Goal: Answer question/provide support

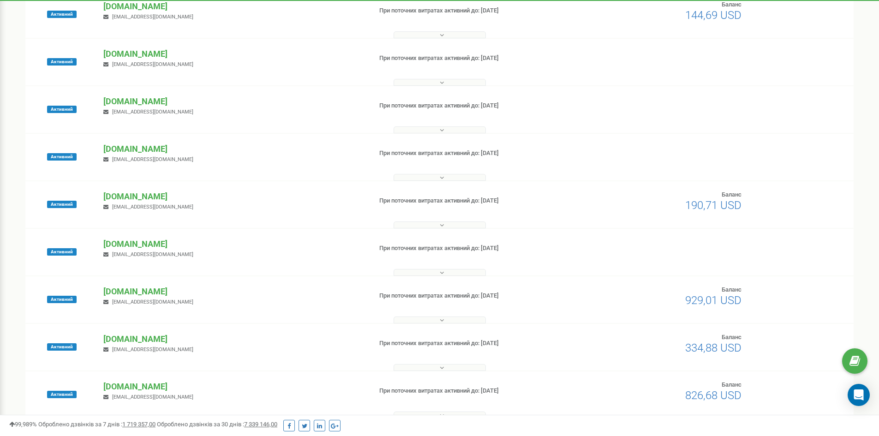
scroll to position [277, 0]
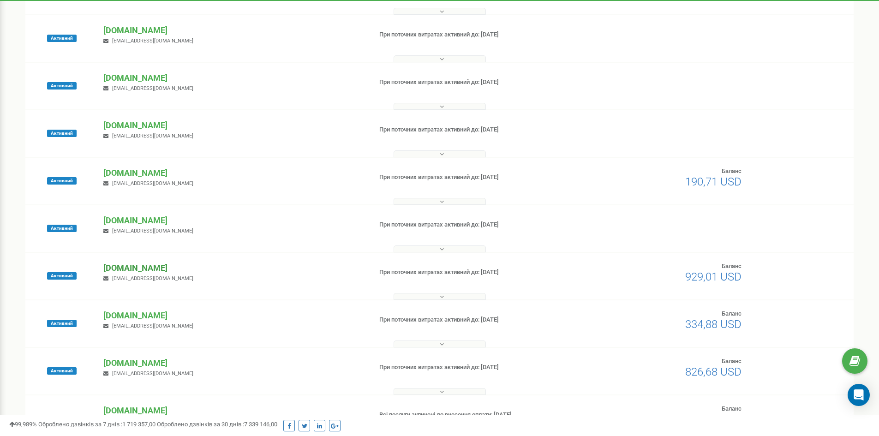
click at [129, 266] on p "[DOMAIN_NAME]" at bounding box center [233, 268] width 261 height 12
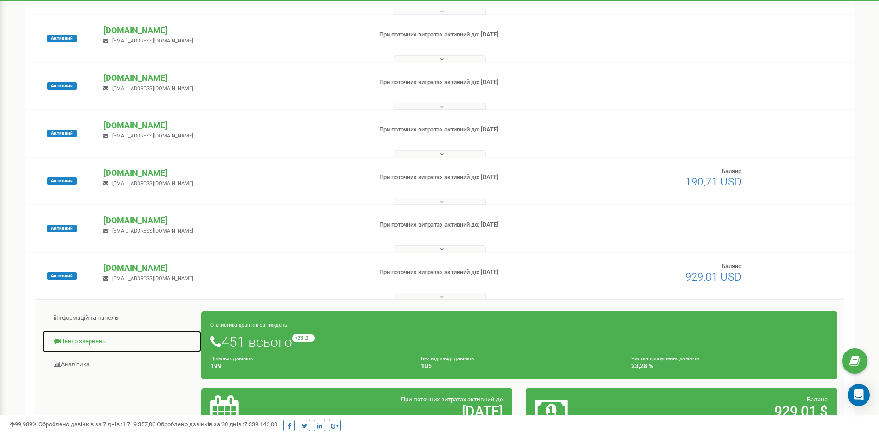
click at [87, 339] on link "Центр звернень" at bounding box center [122, 342] width 160 height 23
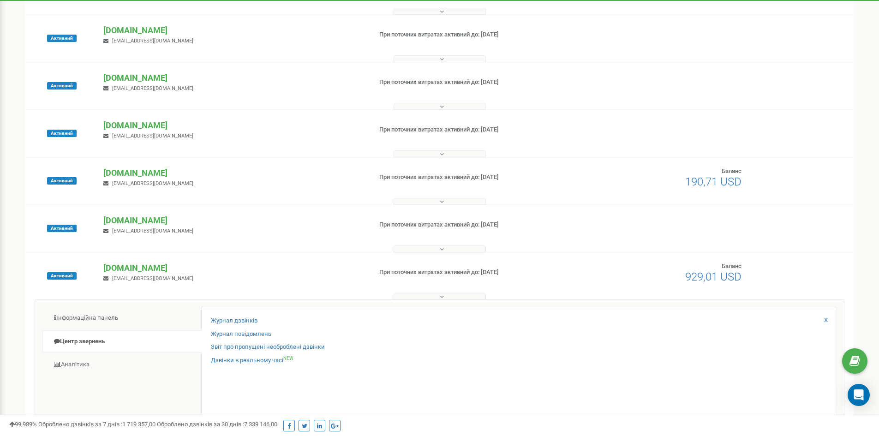
click at [247, 314] on div "Журнал дзвінків Журнал повідомлень Звіт про пропущені необроблені дзвінки Дзвін…" at bounding box center [519, 377] width 636 height 140
click at [247, 317] on link "Журнал дзвінків" at bounding box center [234, 321] width 47 height 9
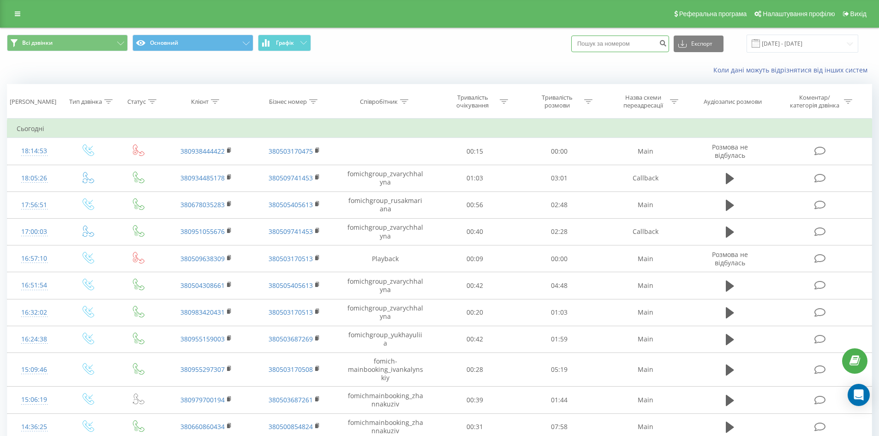
paste input "+380(67)803-52-83"
click at [592, 42] on input "+380(67)803-52-83" at bounding box center [621, 44] width 98 height 17
type input "380678035283"
click at [667, 43] on button "submit" at bounding box center [663, 44] width 12 height 17
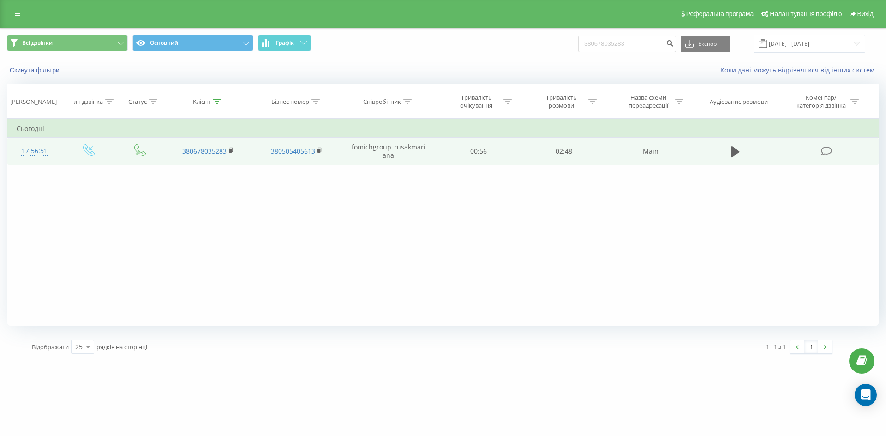
click at [823, 151] on icon at bounding box center [827, 151] width 12 height 10
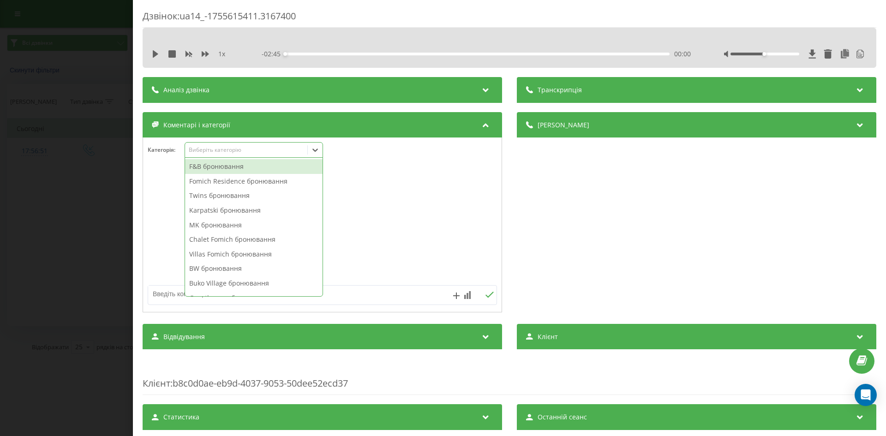
click at [218, 150] on div "Виберіть категорію" at bounding box center [246, 149] width 115 height 7
click at [232, 205] on div "Karpatski бронювання" at bounding box center [254, 210] width 138 height 15
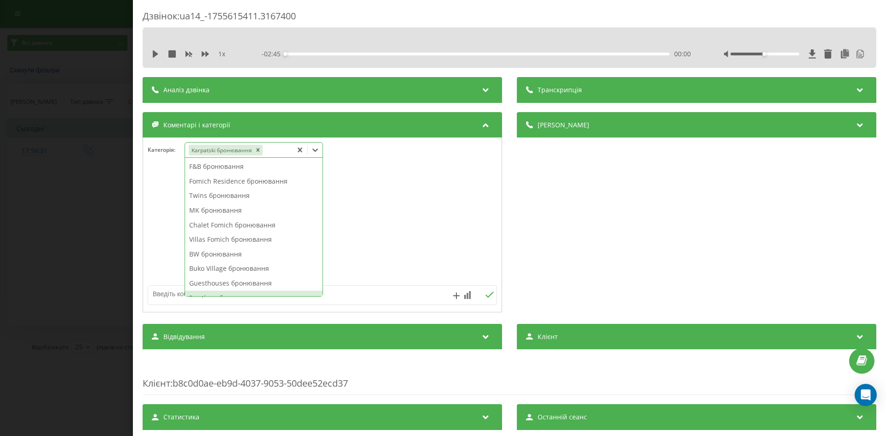
click at [167, 295] on textarea at bounding box center [287, 294] width 279 height 17
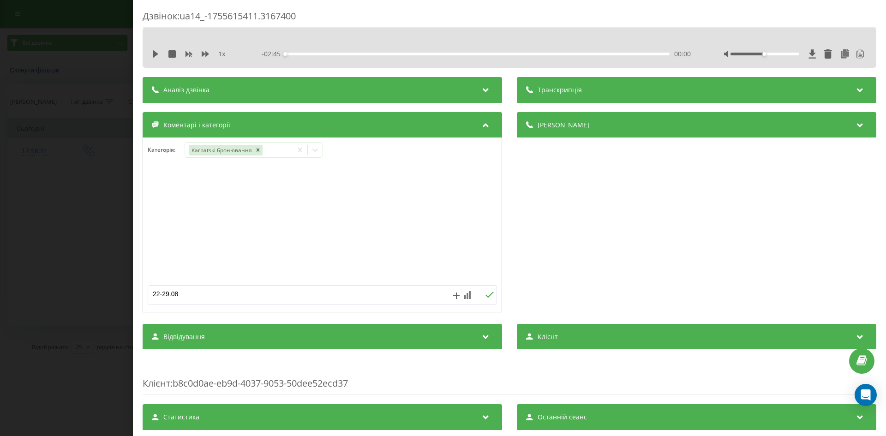
type textarea "22-29.08"
click at [488, 290] on div "22-29.08" at bounding box center [322, 295] width 349 height 20
click at [489, 299] on button at bounding box center [489, 295] width 14 height 8
